Goal: Task Accomplishment & Management: Complete application form

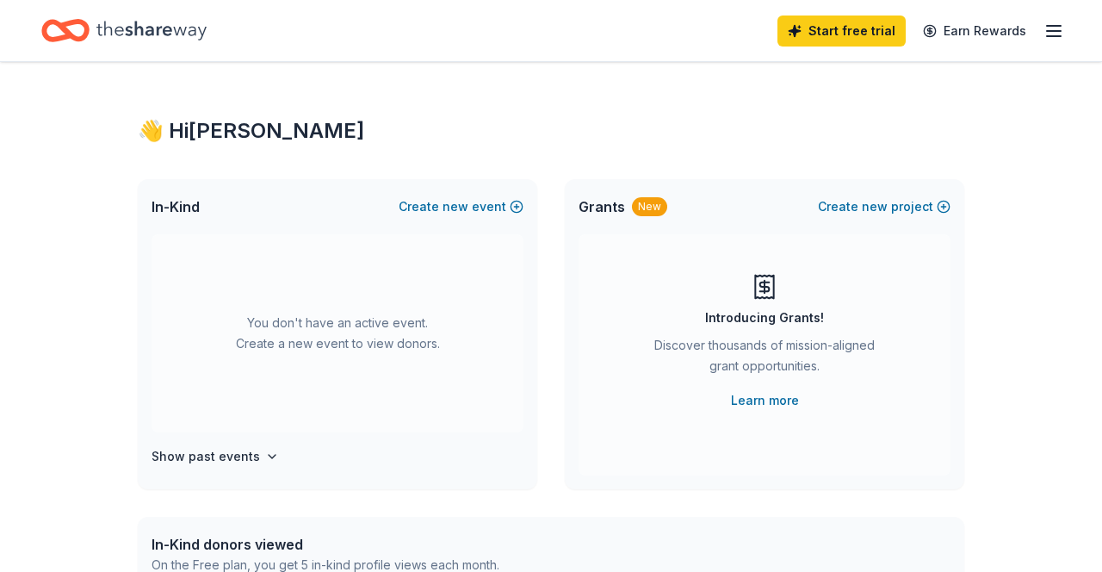
click at [857, 32] on link "Start free trial" at bounding box center [841, 30] width 128 height 31
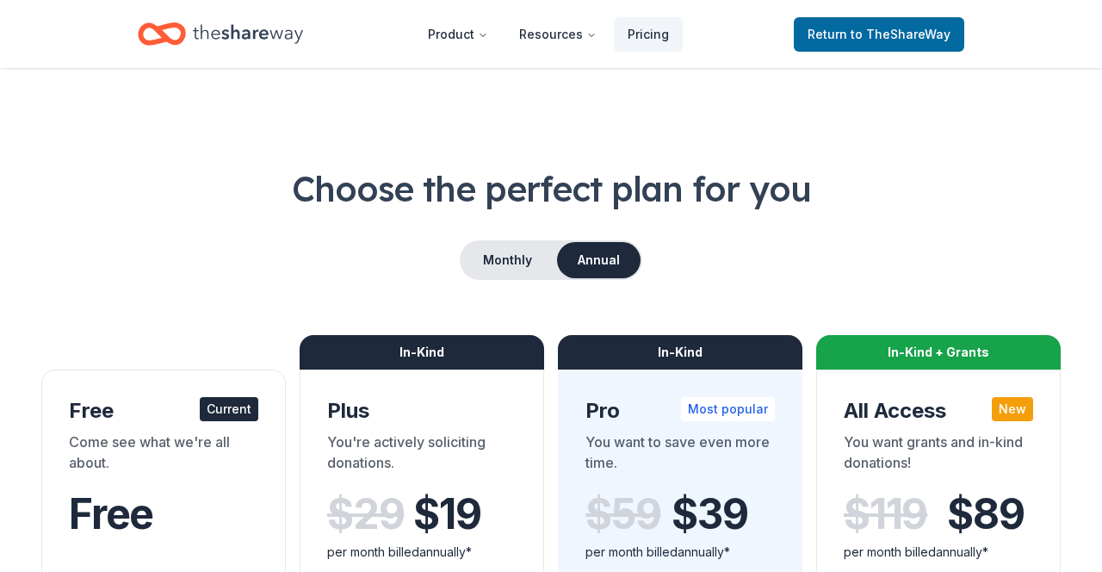
click at [931, 29] on span "to TheShareWay" at bounding box center [900, 34] width 100 height 15
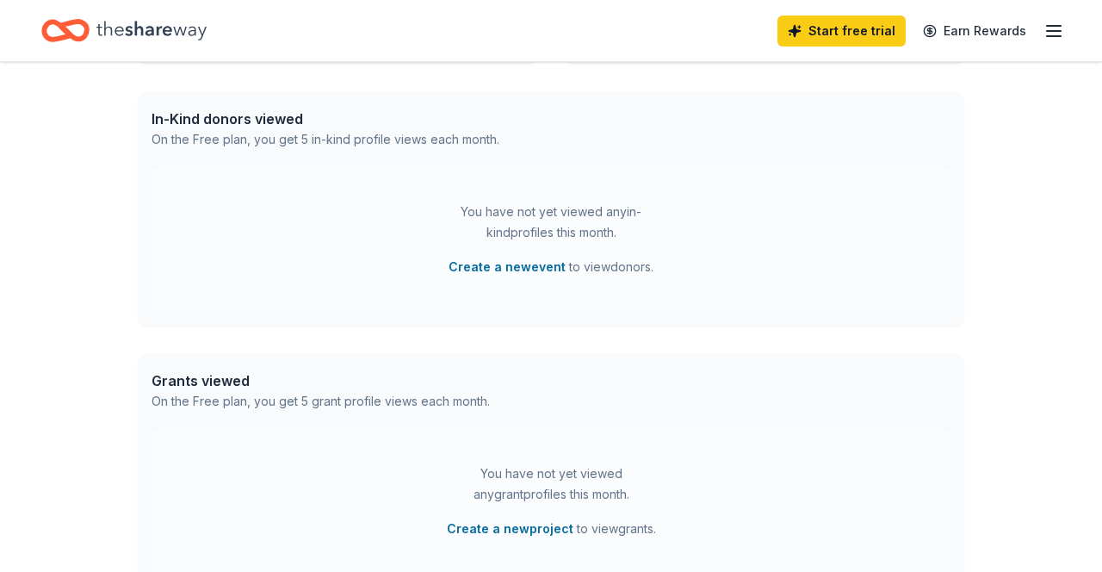
scroll to position [425, 0]
click at [532, 265] on button "Create a new event" at bounding box center [506, 266] width 117 height 21
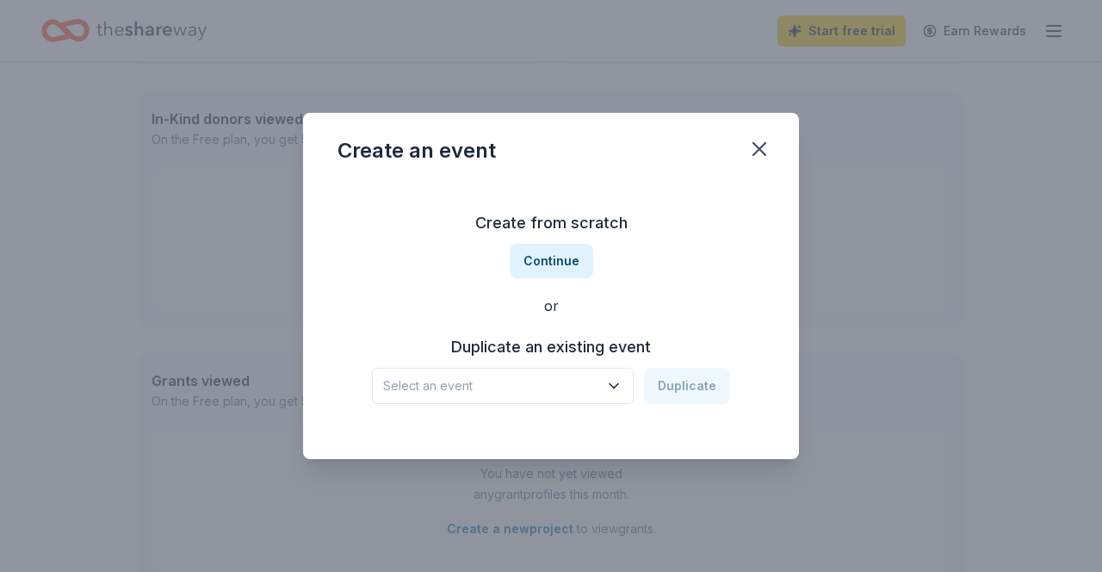
click at [612, 394] on icon "button" at bounding box center [613, 385] width 17 height 17
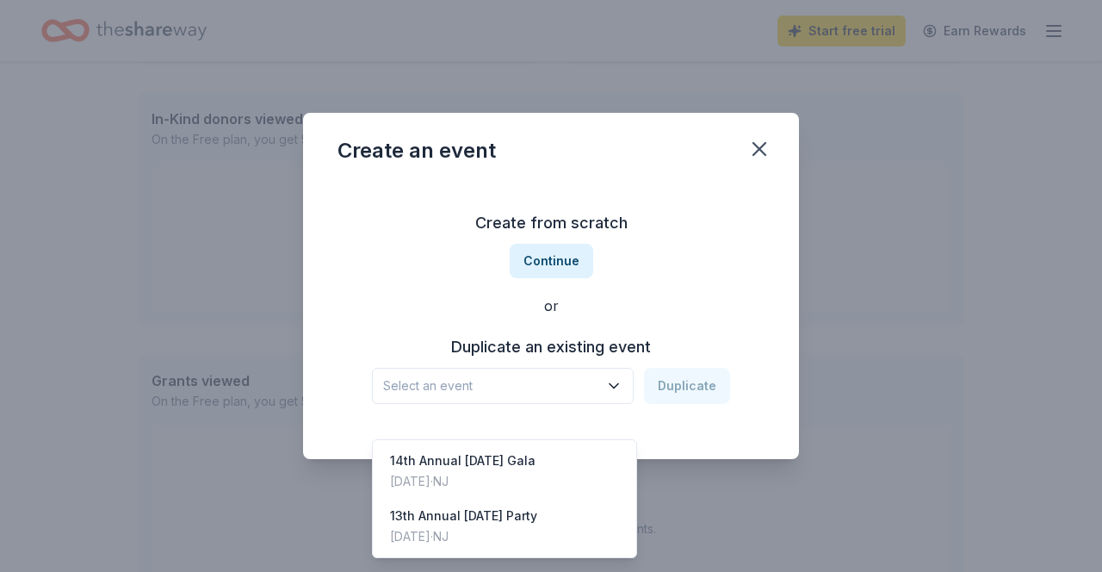
click at [586, 458] on div "14th Annual [DATE][PERSON_NAME] Gala [DATE] · [GEOGRAPHIC_DATA]" at bounding box center [504, 470] width 256 height 55
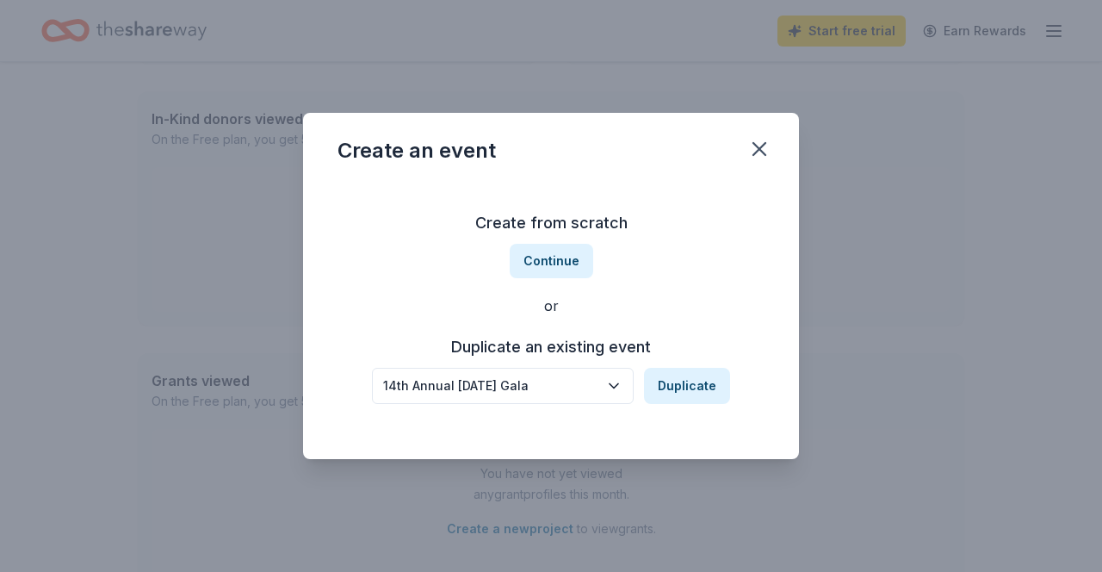
click at [710, 404] on button "Duplicate" at bounding box center [687, 386] width 86 height 36
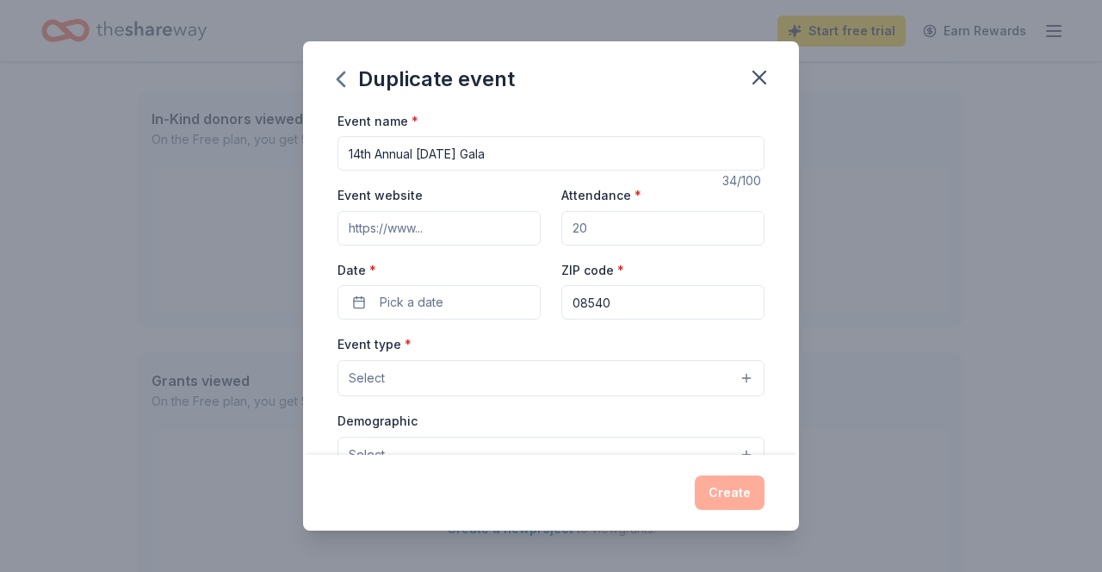
click at [363, 160] on input "14th Annual [DATE] Gala" at bounding box center [550, 153] width 427 height 34
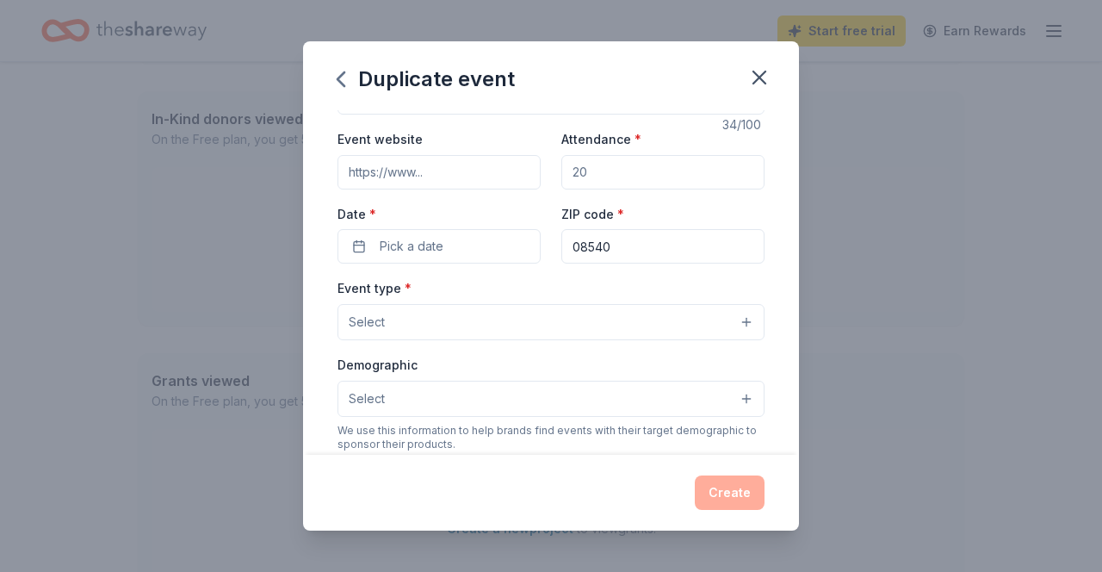
scroll to position [54, 0]
type input "15th Annual [DATE] Gala"
click at [479, 174] on input "Event website" at bounding box center [438, 174] width 203 height 34
type input "L"
type input "[DOMAIN_NAME]"
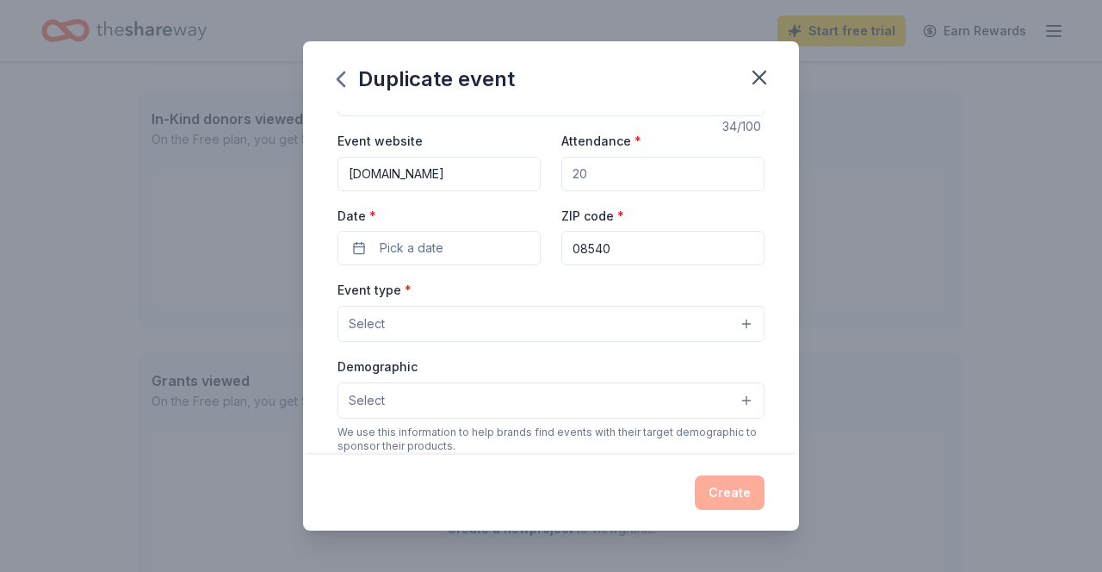
click at [648, 177] on input "Attendance *" at bounding box center [662, 174] width 203 height 34
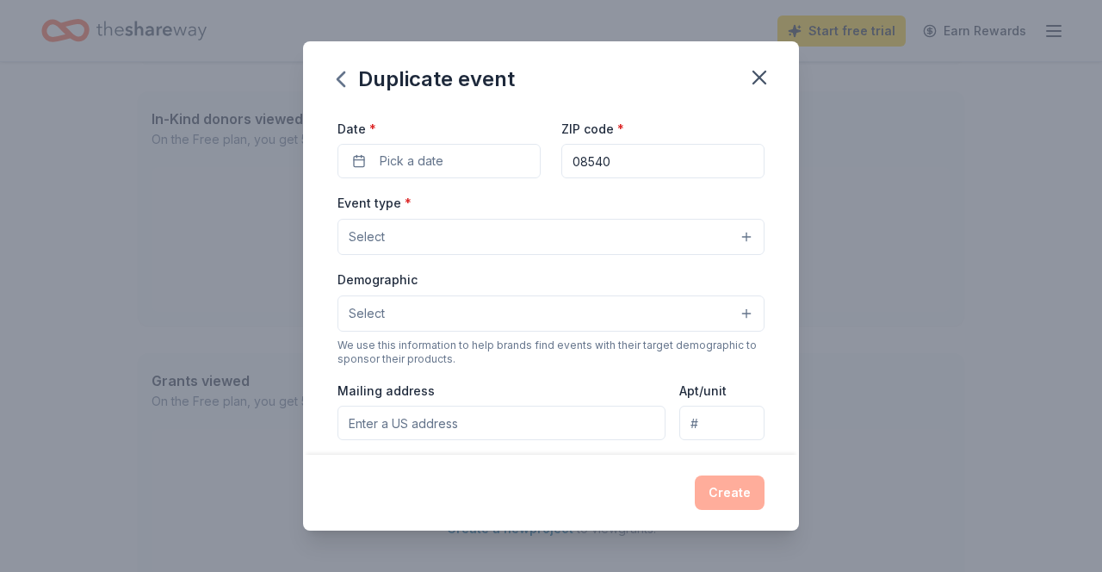
scroll to position [123, 0]
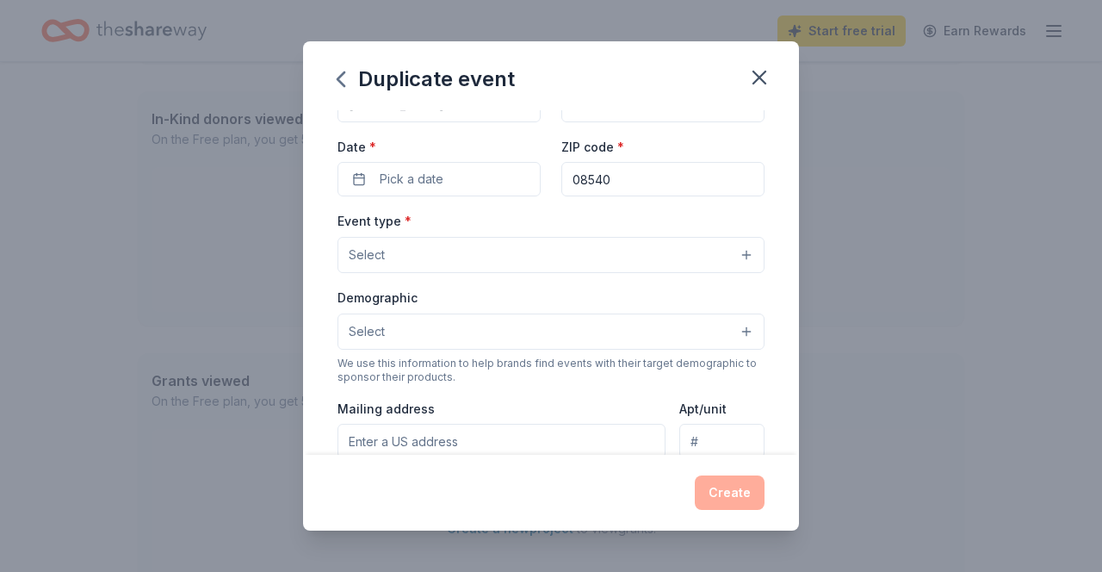
type input "150"
click at [473, 181] on button "Pick a date" at bounding box center [438, 179] width 203 height 34
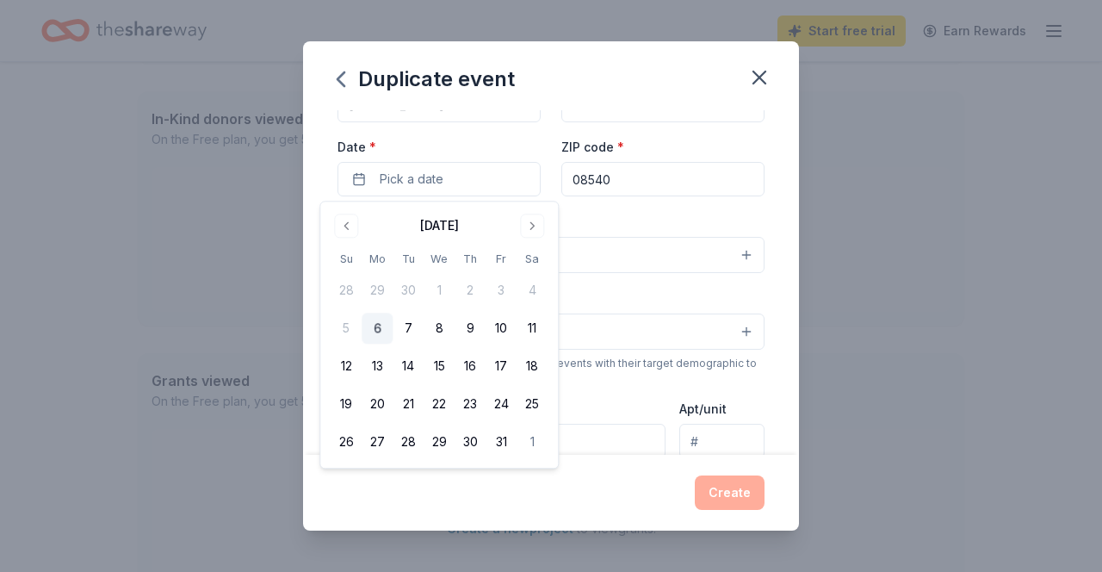
click at [530, 223] on button "Go to next month" at bounding box center [532, 225] width 24 height 24
click at [529, 232] on button "Go to next month" at bounding box center [532, 225] width 24 height 24
click at [533, 227] on button "Go to next month" at bounding box center [532, 225] width 24 height 24
click at [521, 228] on button "Go to next month" at bounding box center [532, 225] width 24 height 24
click at [534, 228] on button "Go to next month" at bounding box center [532, 225] width 24 height 24
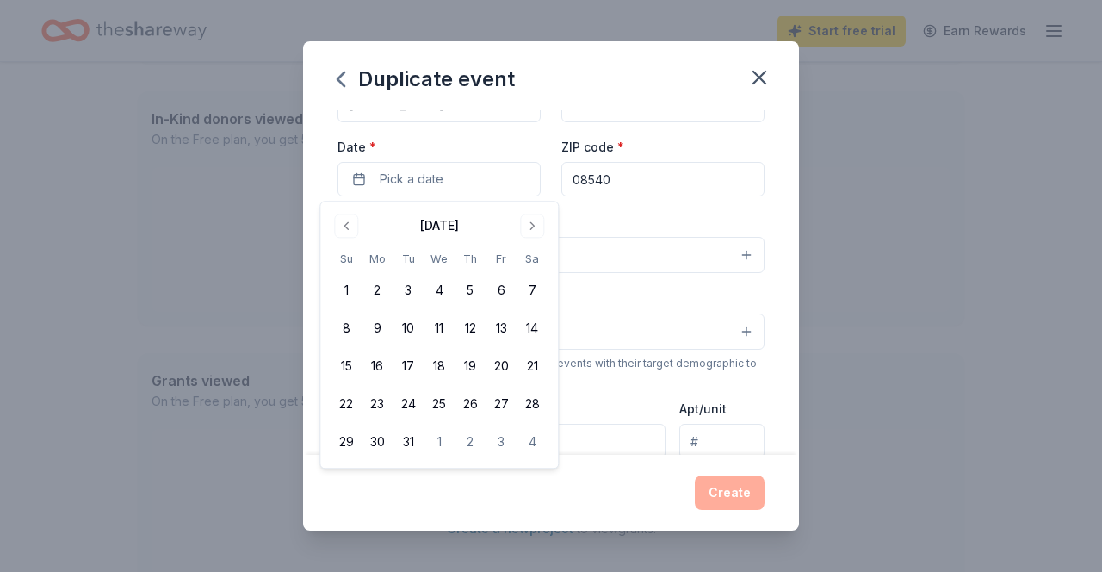
click at [530, 330] on button "14" at bounding box center [531, 328] width 31 height 31
click at [782, 403] on div "Event name * 15th Annual [DATE][PERSON_NAME] Gala 34 /100 Event website [DOMAIN…" at bounding box center [551, 282] width 496 height 345
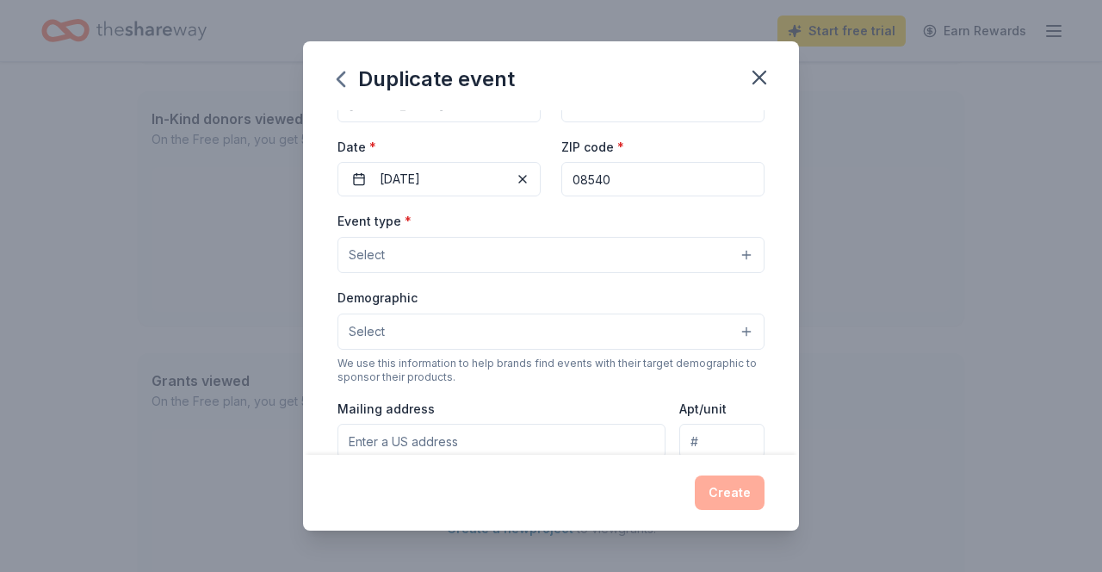
click at [737, 253] on button "Select" at bounding box center [550, 255] width 427 height 36
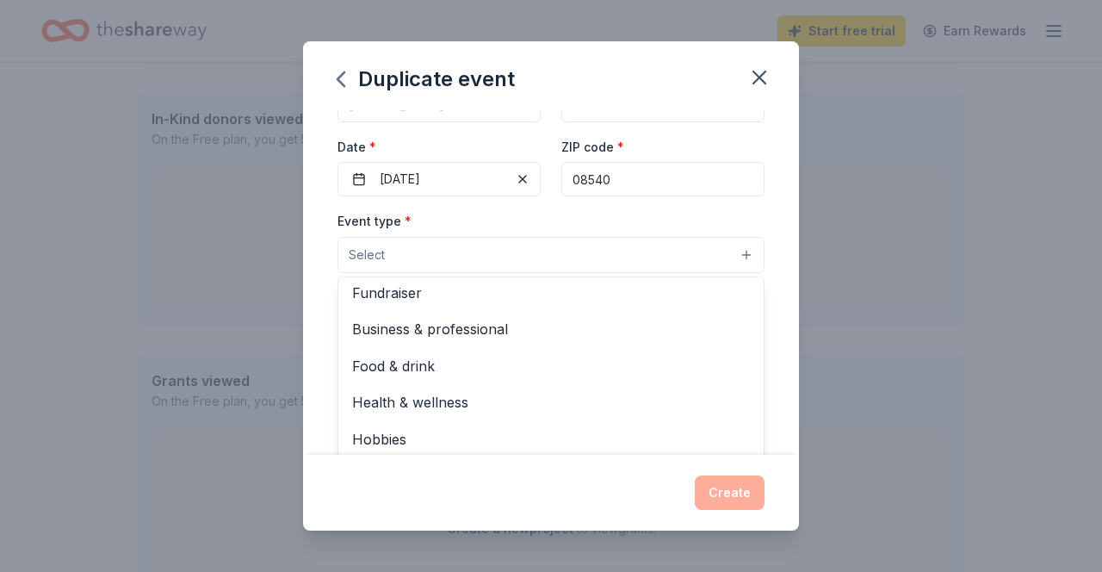
scroll to position [0, 0]
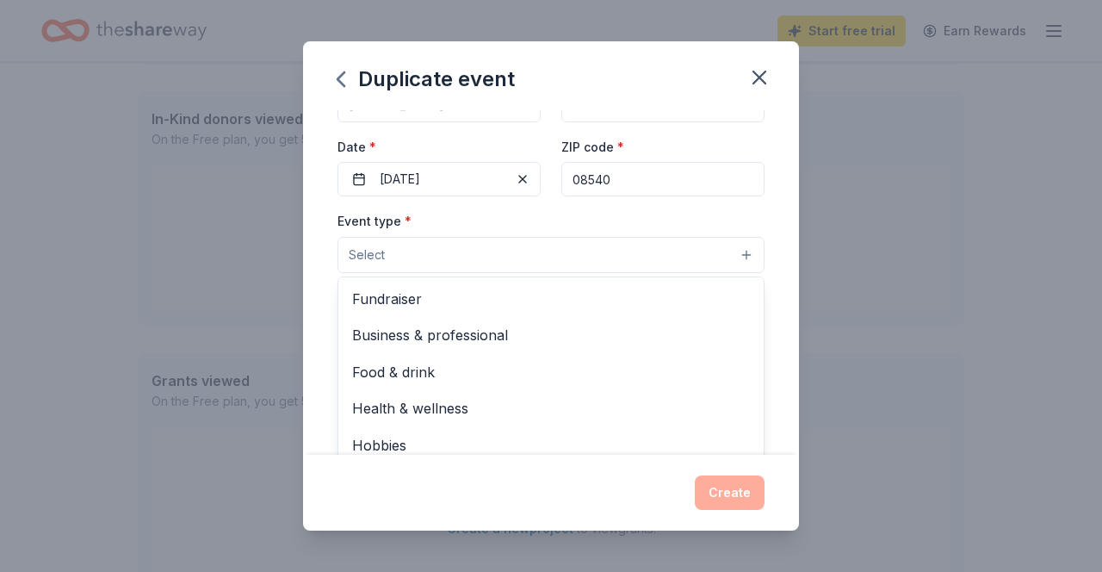
click at [480, 293] on span "Fundraiser" at bounding box center [551, 298] width 398 height 22
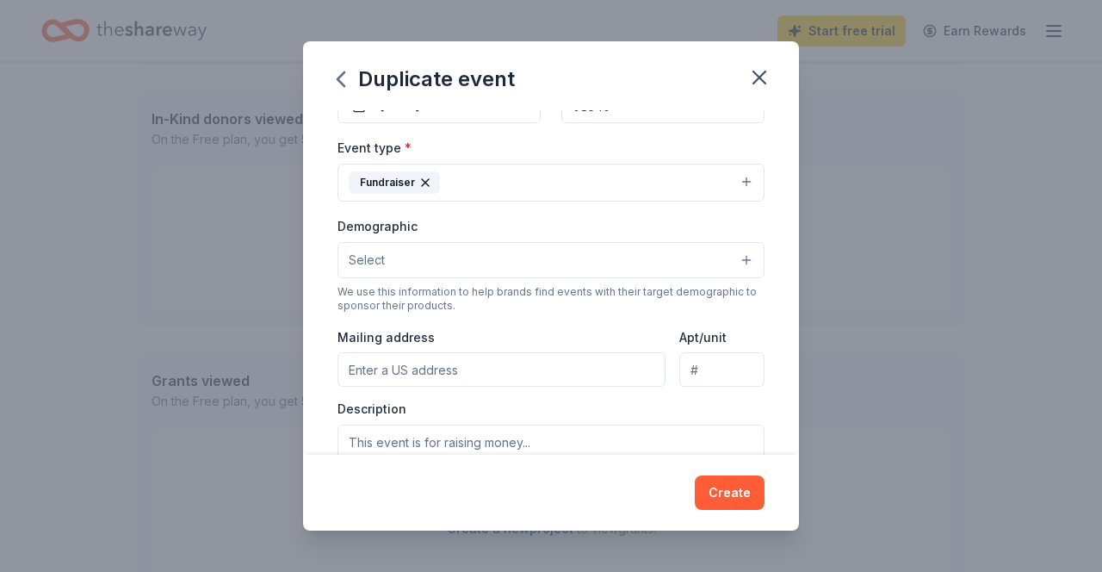
scroll to position [200, 0]
click at [746, 256] on button "Select" at bounding box center [550, 256] width 427 height 36
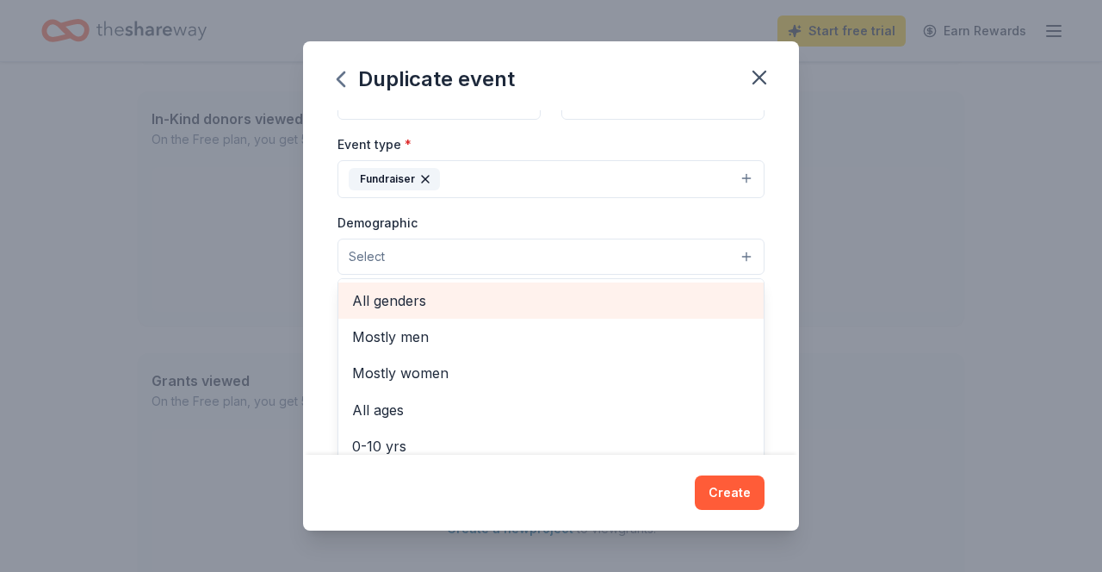
click at [641, 287] on div "All genders" at bounding box center [550, 300] width 425 height 36
click at [461, 384] on span "All ages" at bounding box center [551, 374] width 398 height 22
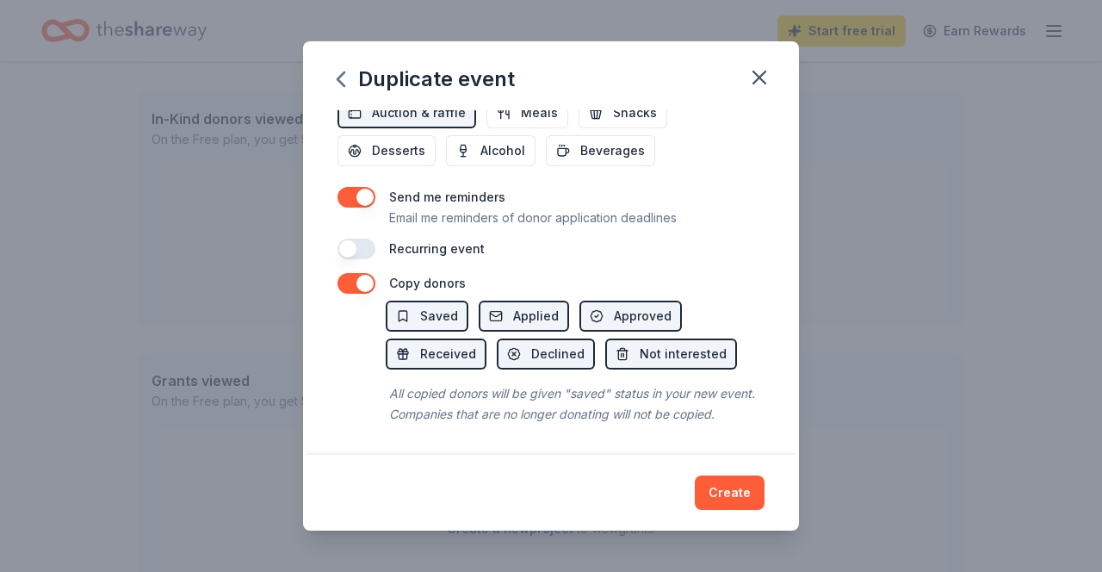
scroll to position [174, 0]
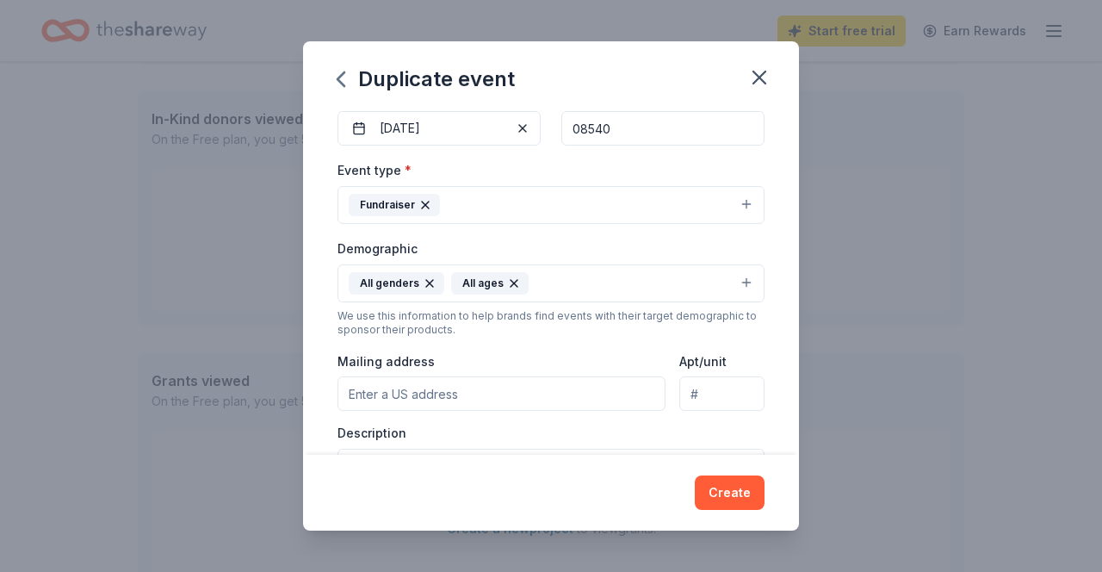
click at [602, 399] on input "Mailing address" at bounding box center [501, 393] width 328 height 34
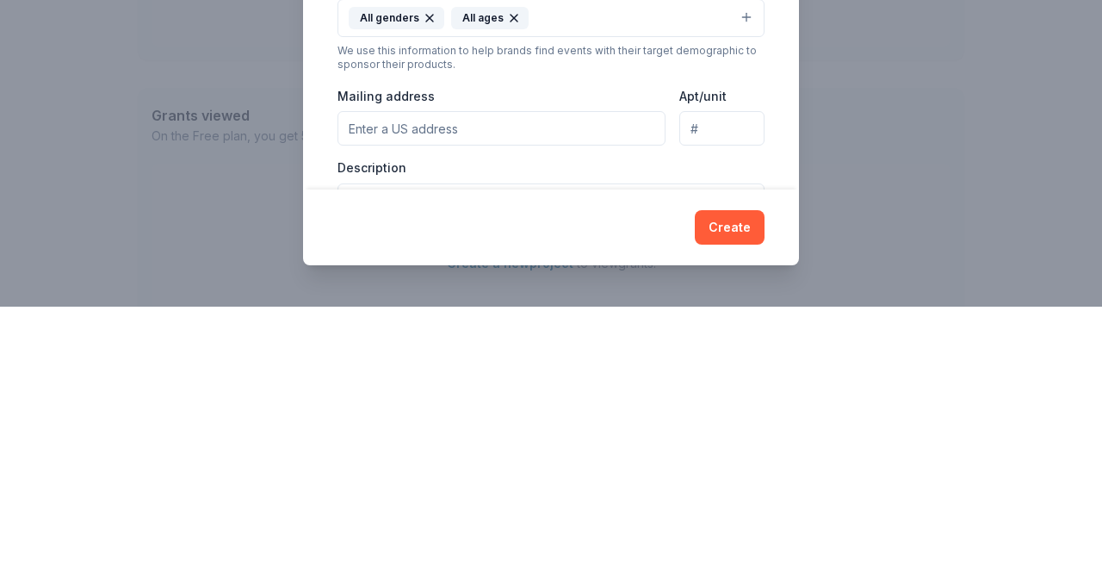
type input "9 Whispering Spring Drive"
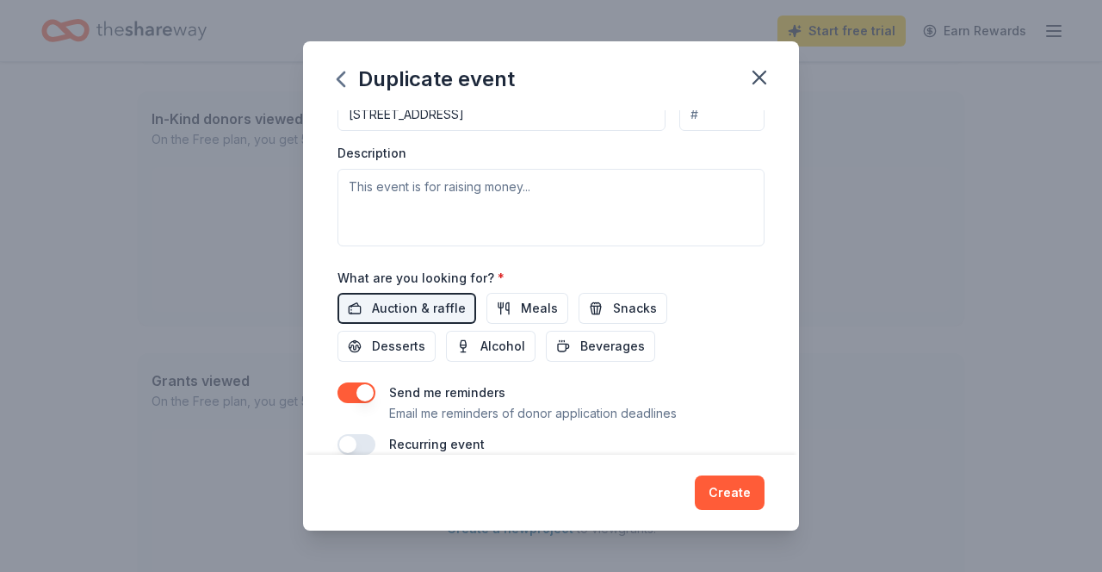
scroll to position [453, 0]
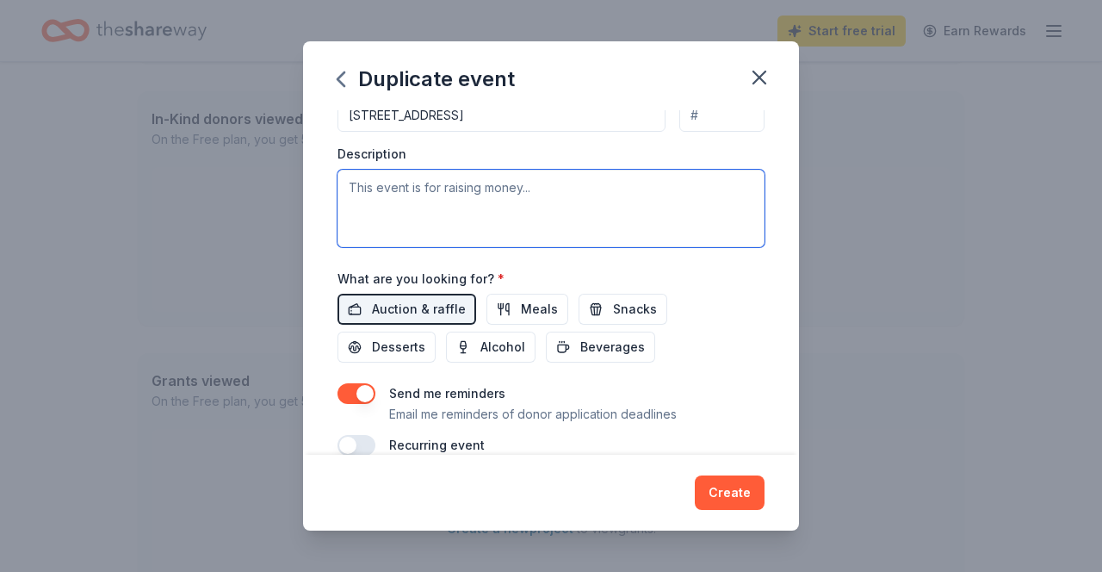
click at [515, 194] on textarea at bounding box center [550, 208] width 427 height 77
click at [736, 193] on textarea "The fundraiser is to provide scholarships for disabled students or th is se dia…" at bounding box center [550, 208] width 427 height 77
click at [749, 189] on textarea "The fundraiser is to provide scholarships for disabled students or th is se dia…" at bounding box center [550, 208] width 427 height 77
click at [559, 208] on textarea "The fundraiser is to provide scholarships for disabled students or those diagno…" at bounding box center [550, 208] width 427 height 77
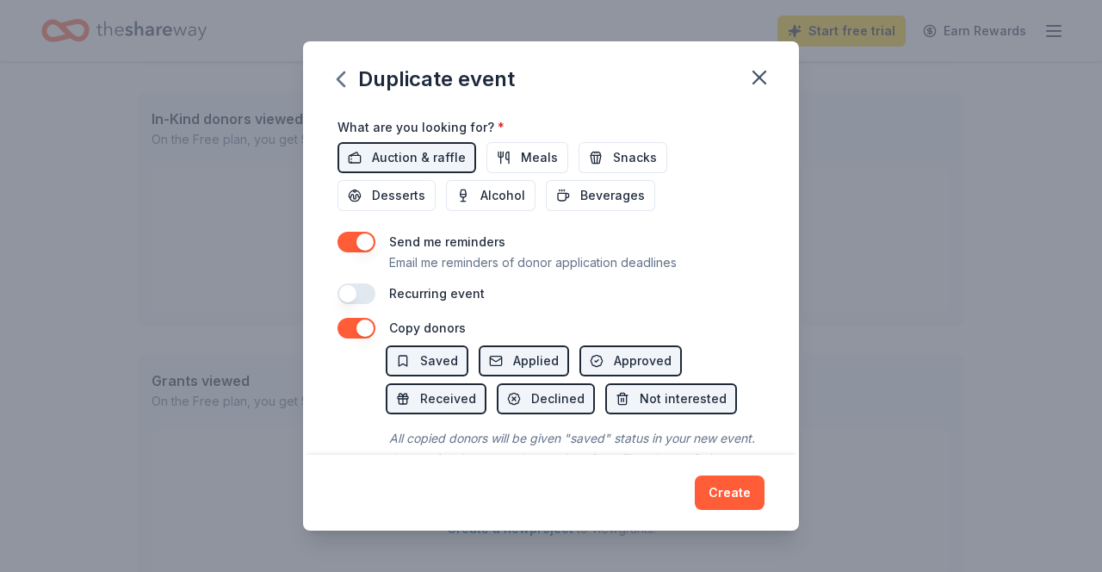
scroll to position [649, 0]
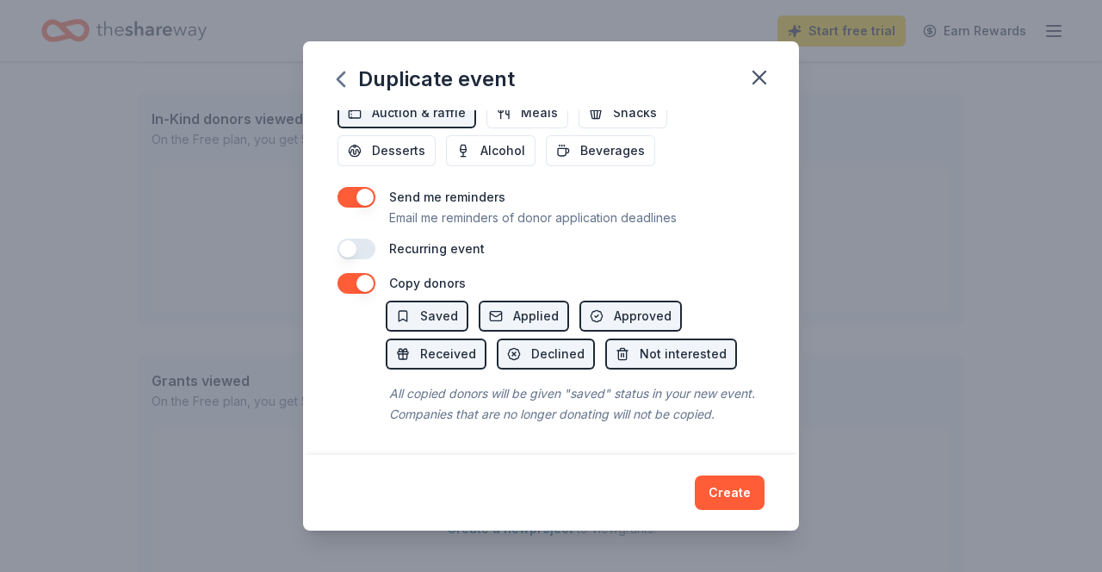
type textarea "The fundraiser is to provide scholarships for disabled students or those diagno…"
click at [735, 499] on button "Create" at bounding box center [730, 492] width 70 height 34
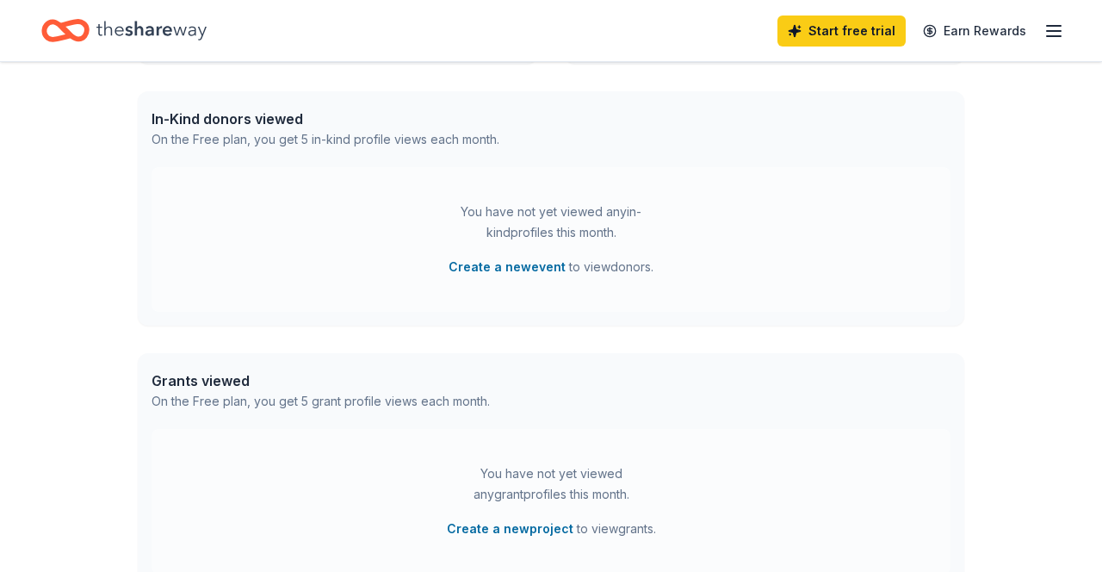
scroll to position [293, 0]
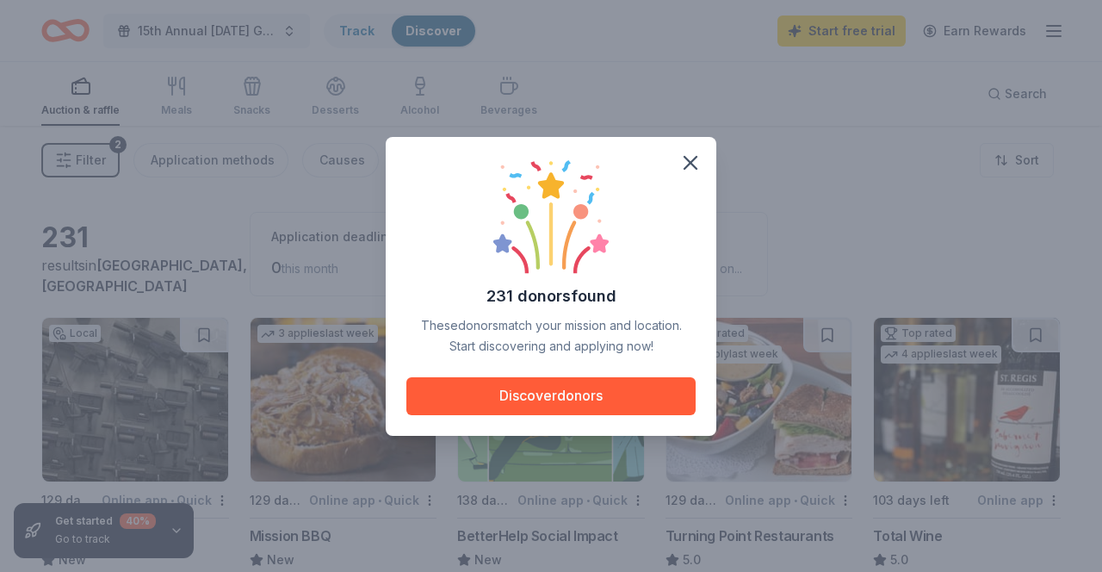
click at [693, 151] on icon "button" at bounding box center [690, 163] width 24 height 24
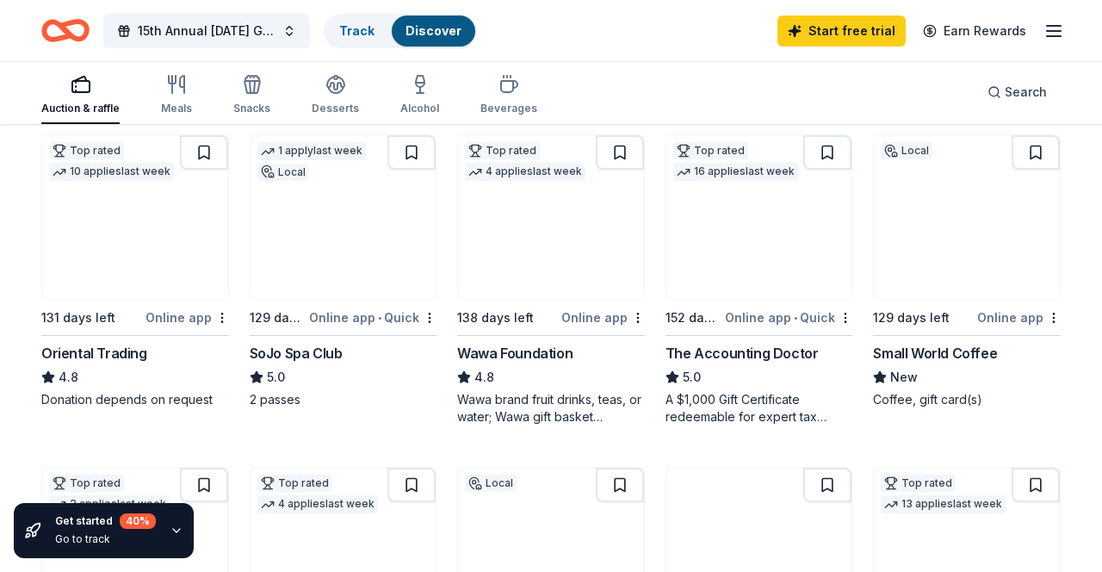
scroll to position [519, 0]
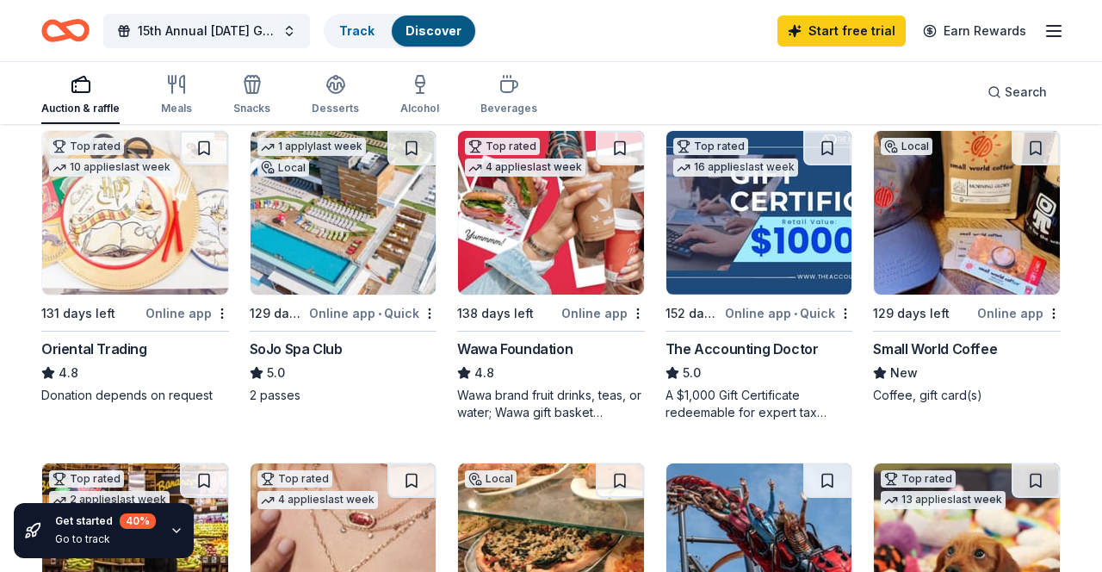
click at [554, 345] on div "Wawa Foundation" at bounding box center [514, 348] width 115 height 21
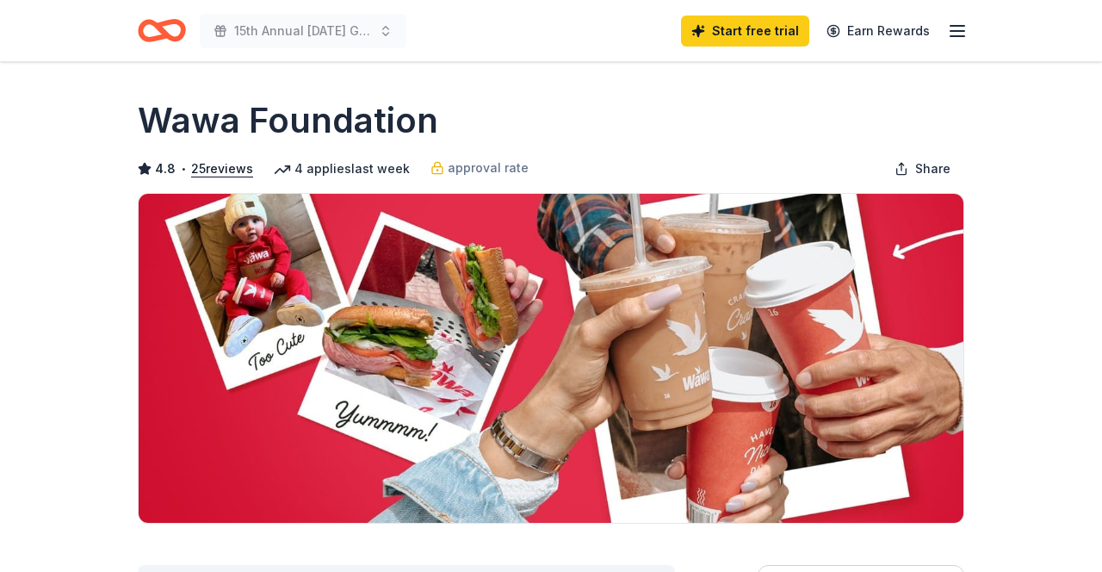
scroll to position [740, 0]
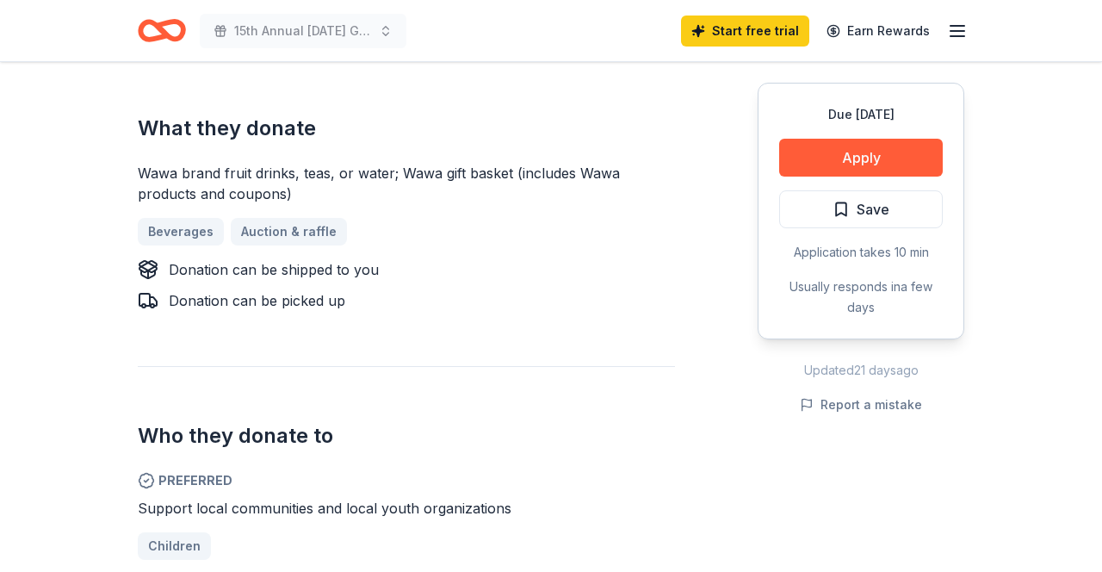
click at [903, 145] on button "Apply" at bounding box center [861, 158] width 164 height 38
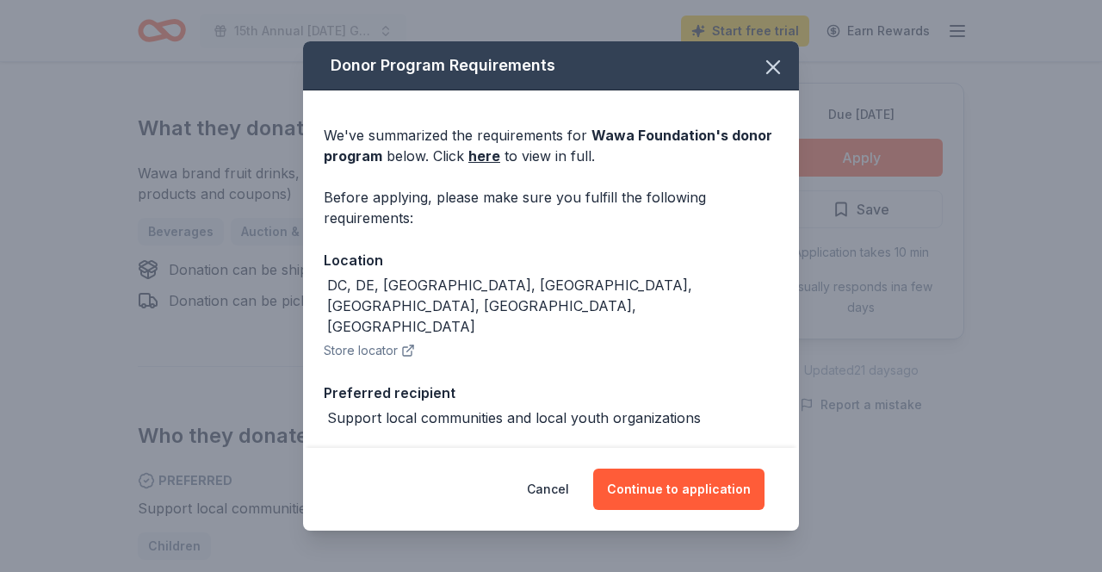
scroll to position [97, 0]
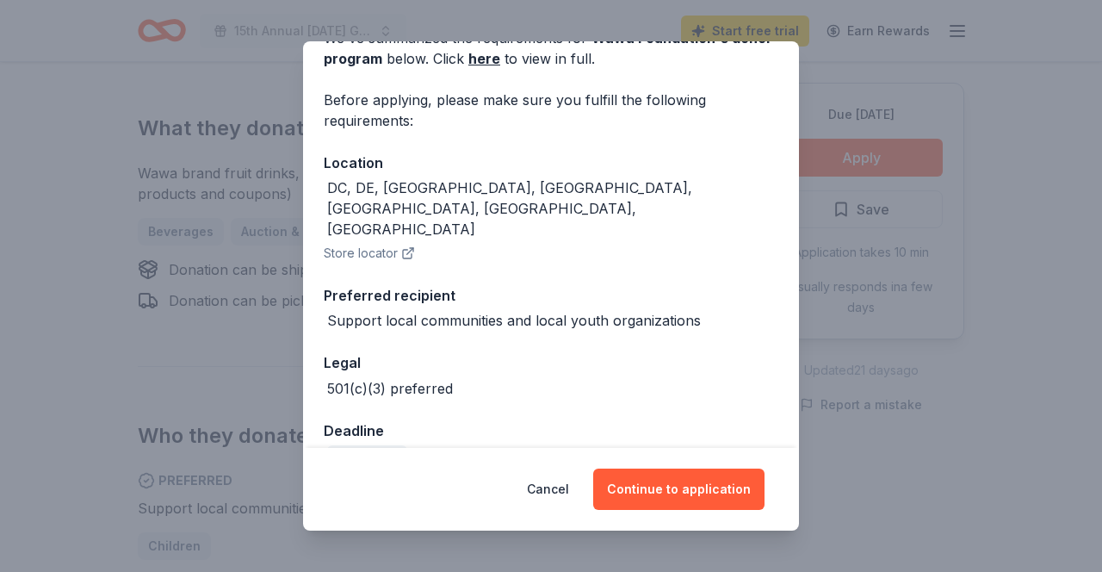
click at [717, 496] on button "Continue to application" at bounding box center [678, 488] width 171 height 41
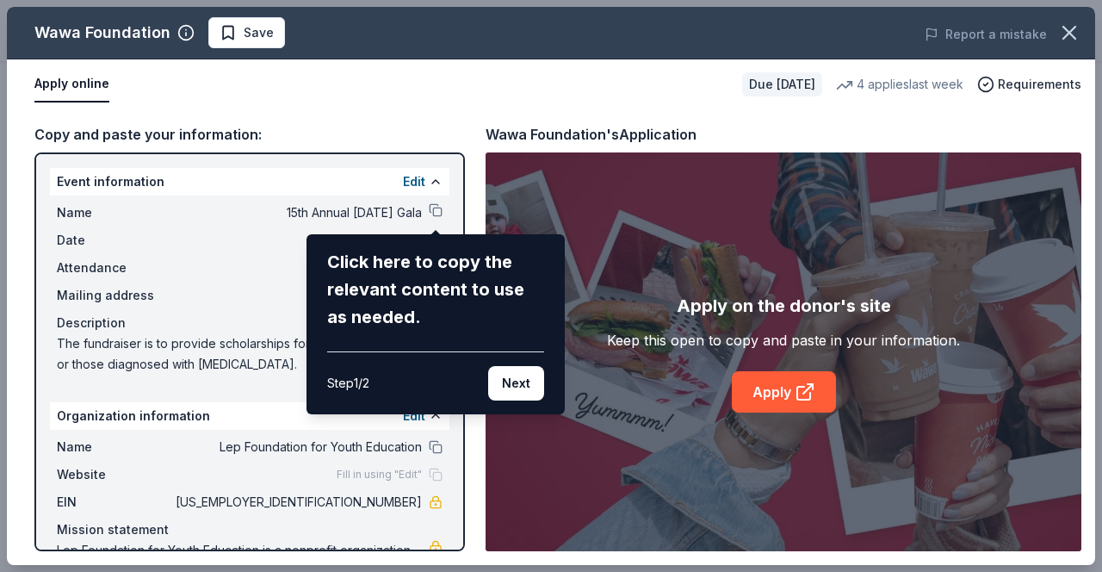
click at [529, 382] on button "Next" at bounding box center [516, 383] width 56 height 34
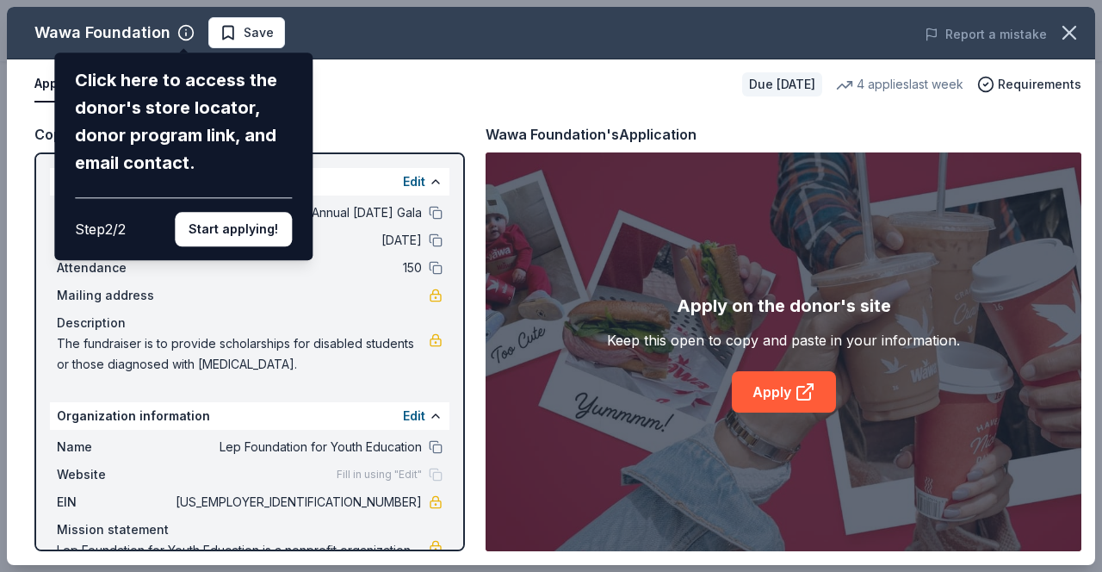
click at [250, 226] on button "Start applying!" at bounding box center [233, 229] width 117 height 34
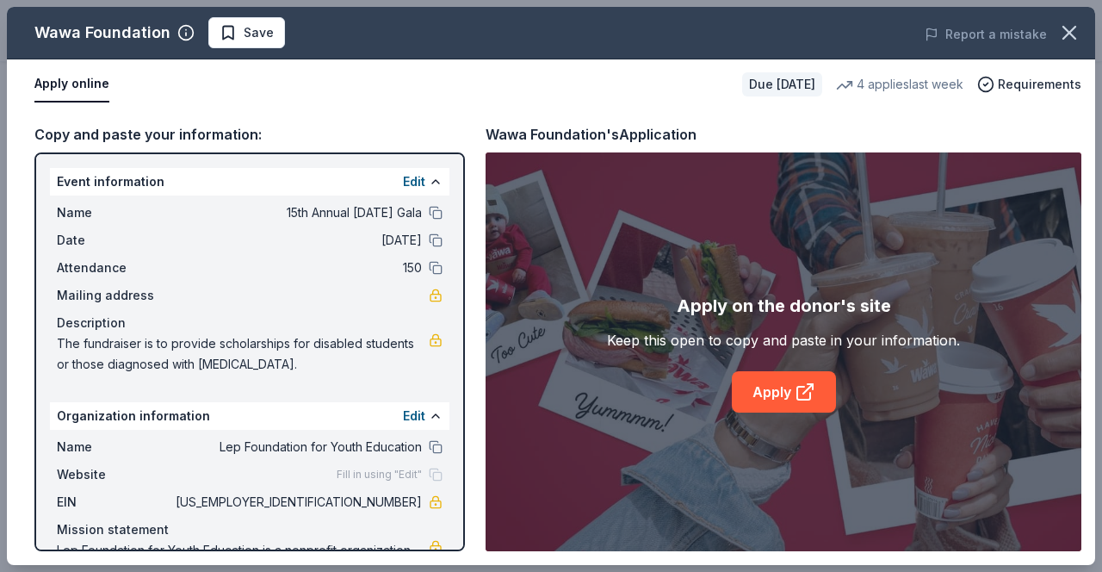
click at [807, 398] on icon at bounding box center [803, 392] width 13 height 13
